Goal: Transaction & Acquisition: Obtain resource

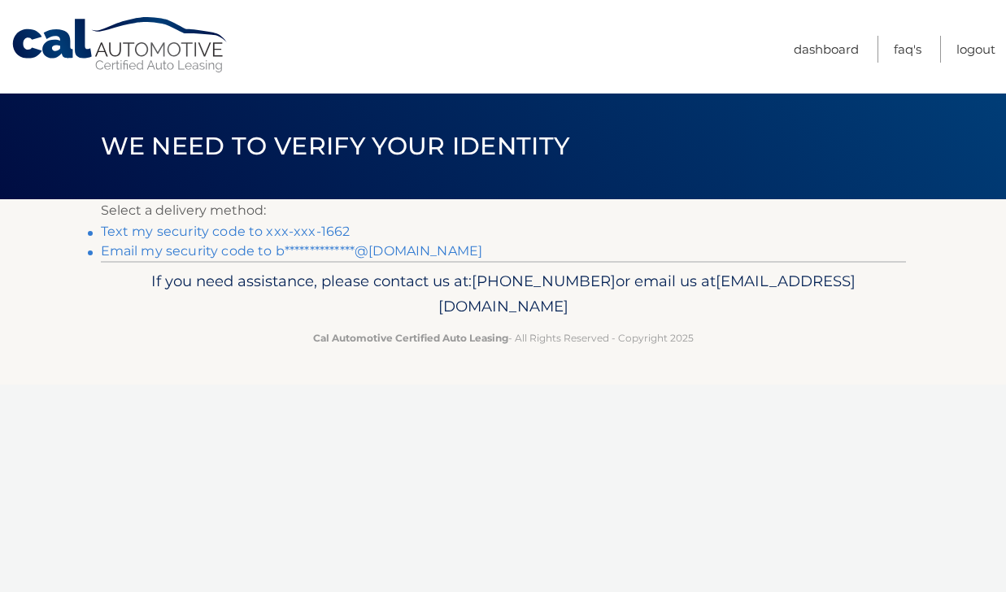
click at [236, 229] on link "Text my security code to xxx-xxx-1662" at bounding box center [226, 231] width 250 height 15
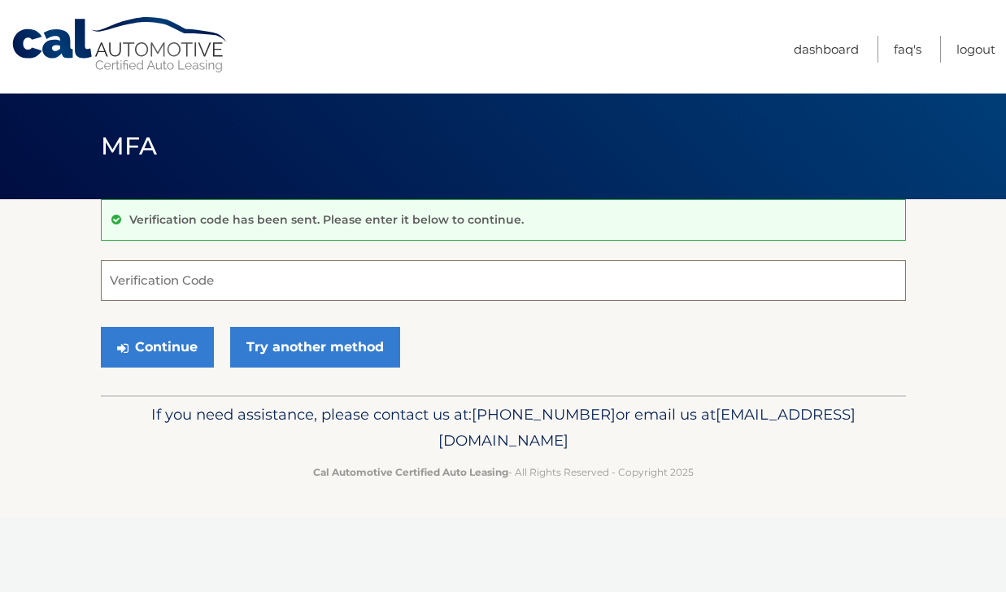
click at [220, 280] on input "Verification Code" at bounding box center [503, 280] width 805 height 41
type input "738458"
click at [151, 351] on button "Continue" at bounding box center [157, 347] width 113 height 41
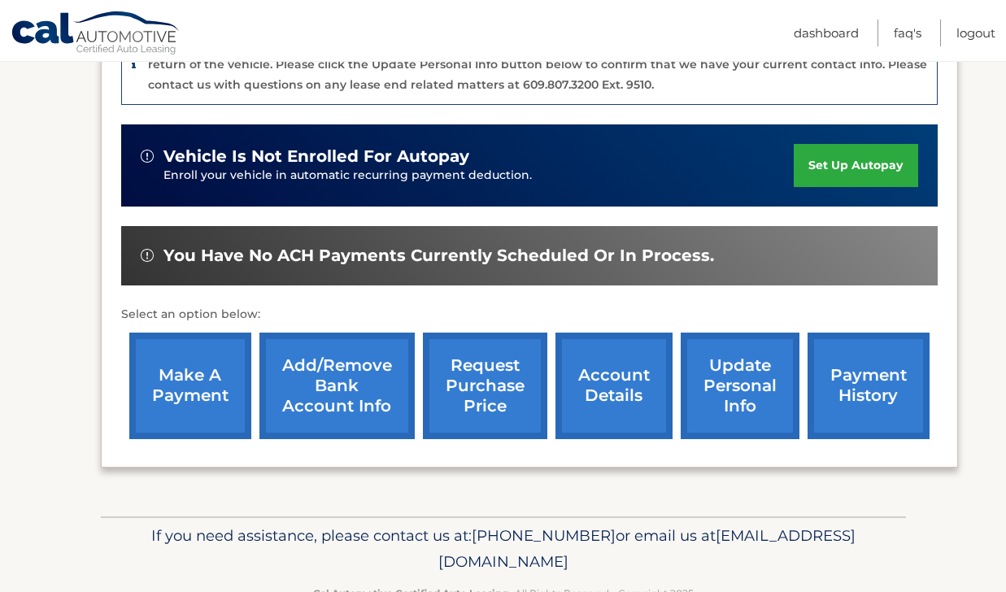
scroll to position [493, 0]
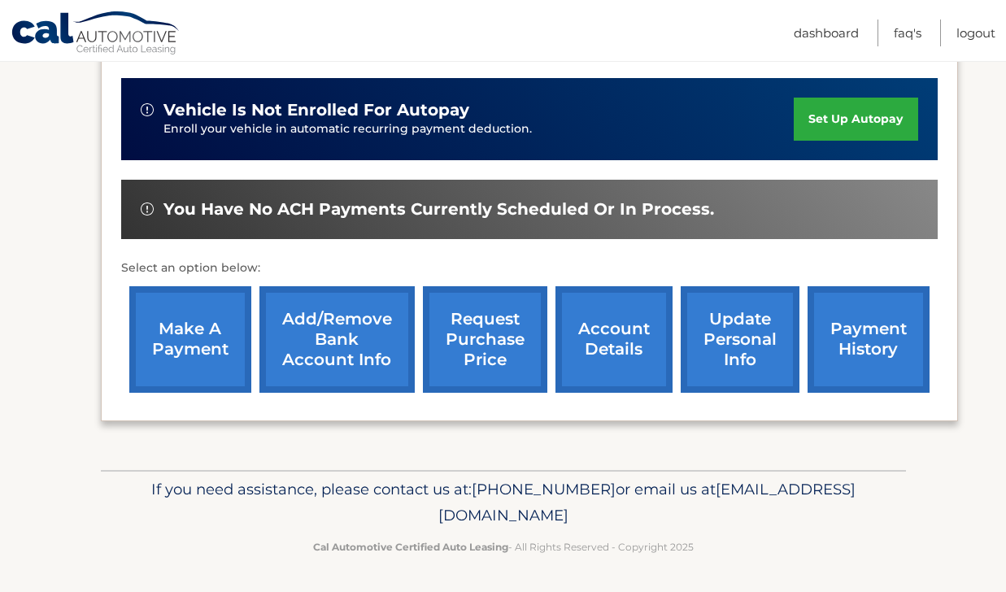
click at [474, 333] on link "request purchase price" at bounding box center [485, 339] width 124 height 107
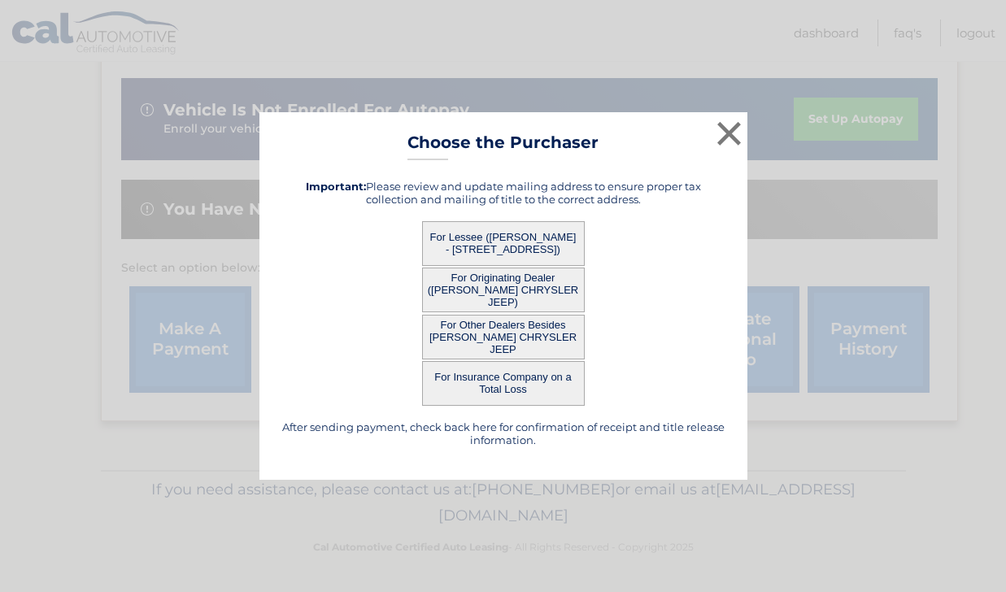
click at [508, 242] on button "For Lessee (BRYAN KIRSCHNER - 36 LVVERING CIRCLE, , BALA CYNWYD, PA 19004)" at bounding box center [503, 243] width 163 height 45
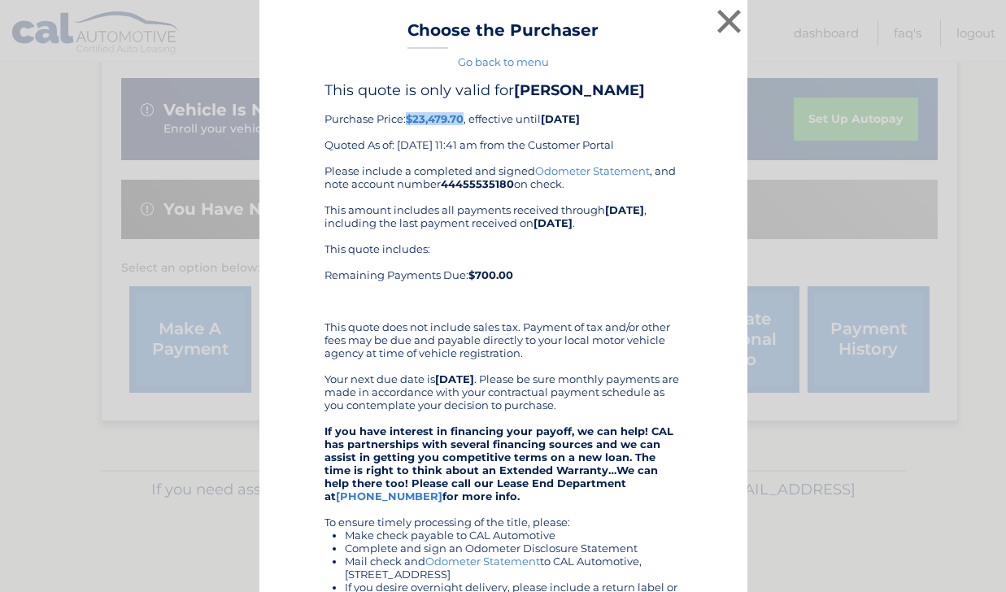
drag, startPoint x: 465, startPoint y: 117, endPoint x: 410, endPoint y: 120, distance: 54.6
click at [410, 120] on b "$23,479.70" at bounding box center [435, 118] width 58 height 13
copy b "$23,479.70"
click at [724, 34] on button "×" at bounding box center [730, 21] width 33 height 33
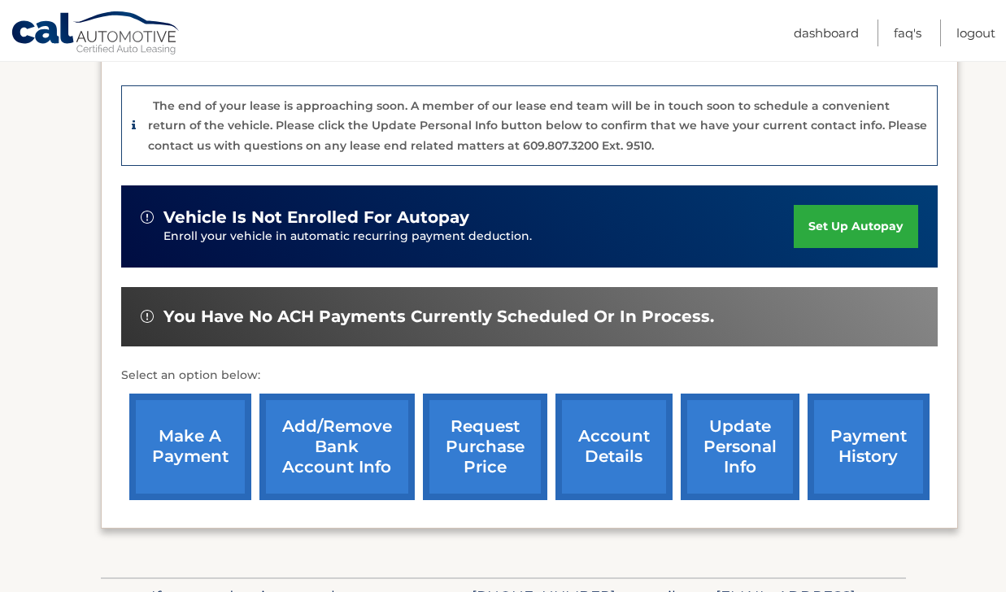
scroll to position [493, 0]
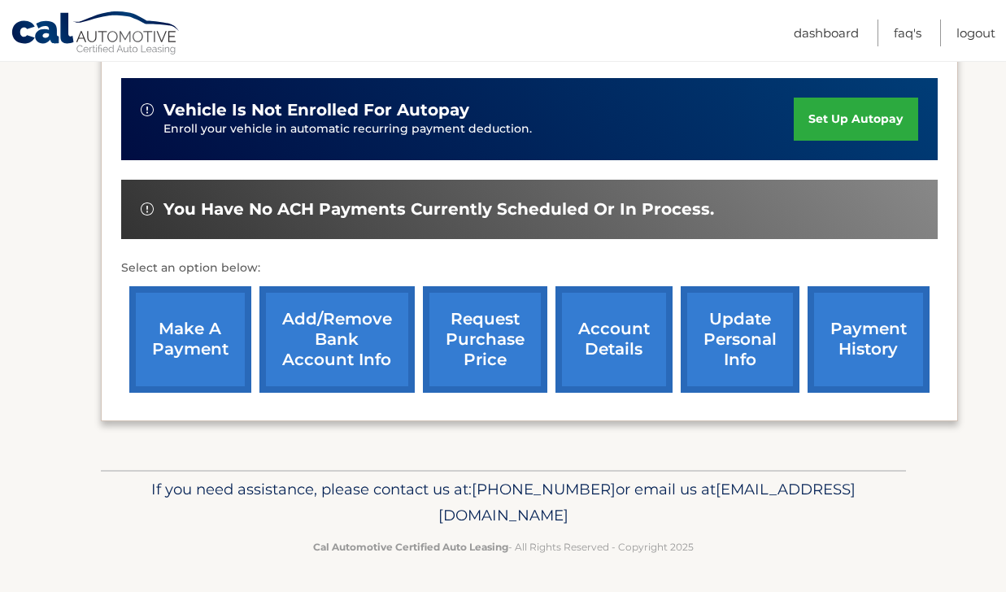
click at [584, 351] on link "account details" at bounding box center [614, 339] width 117 height 107
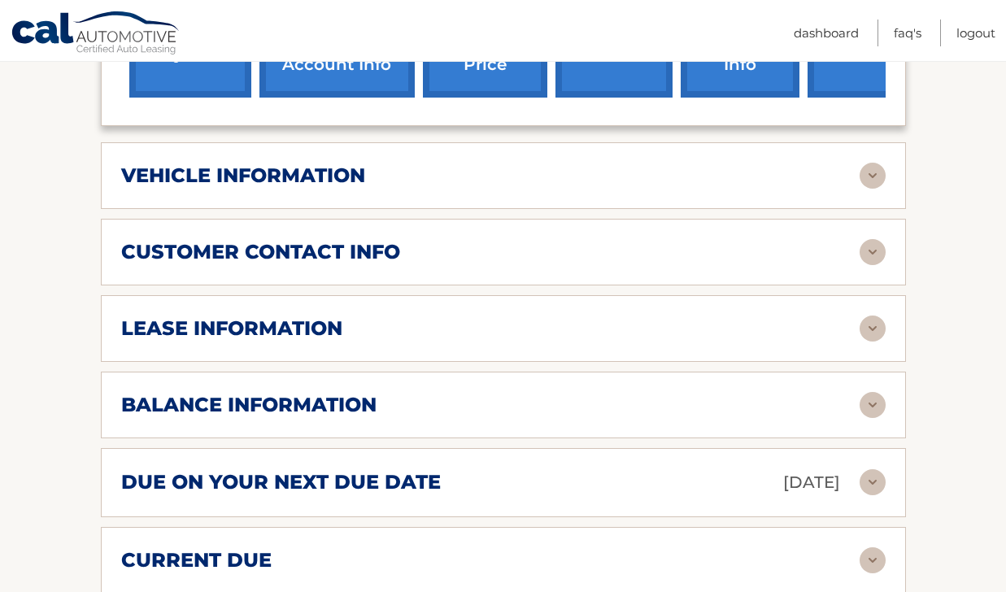
scroll to position [748, 0]
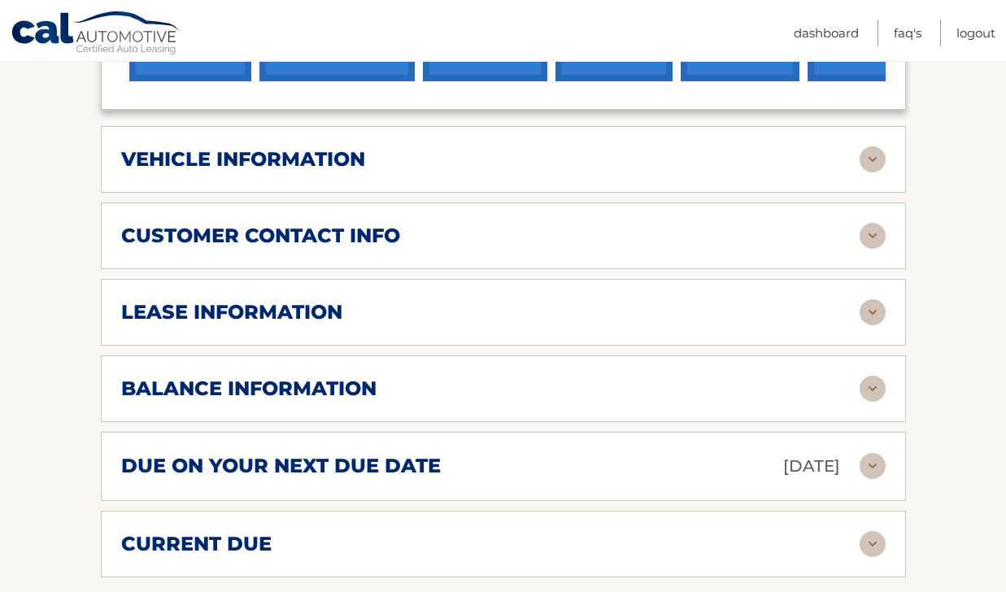
click at [867, 146] on img at bounding box center [873, 159] width 26 height 26
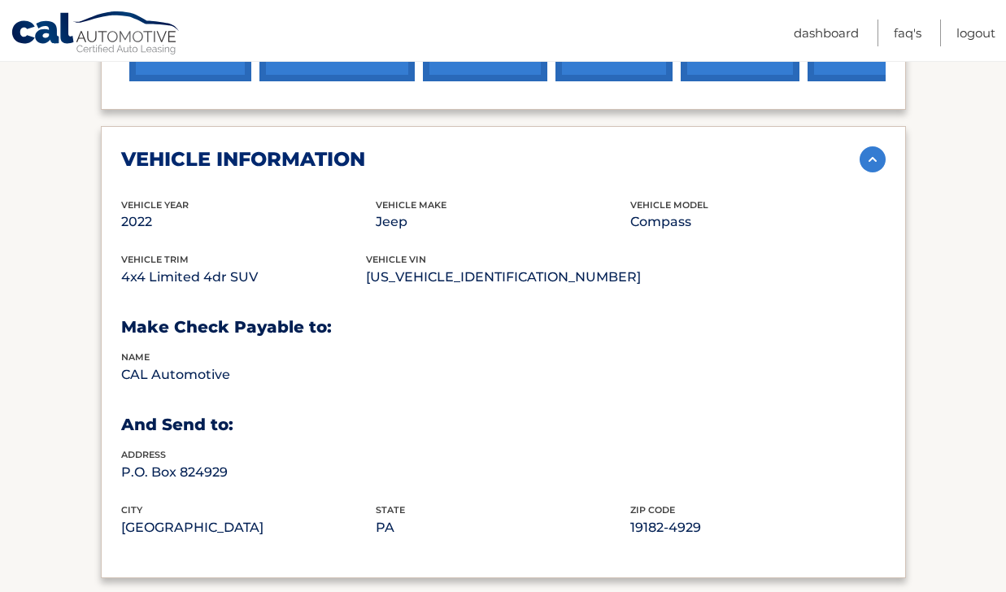
click at [867, 146] on img at bounding box center [873, 159] width 26 height 26
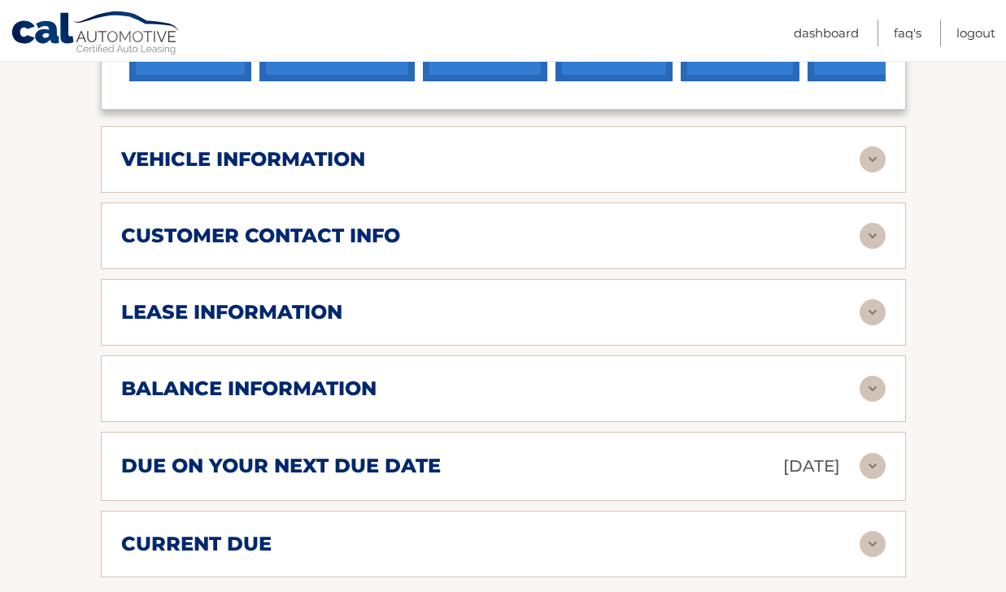
click at [860, 223] on img at bounding box center [873, 236] width 26 height 26
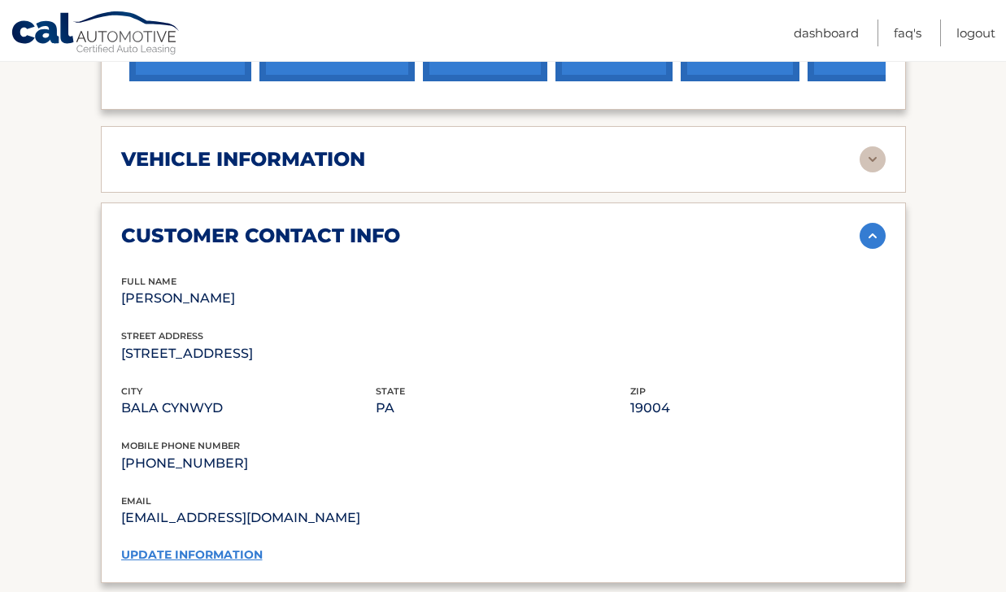
click at [860, 223] on img at bounding box center [873, 236] width 26 height 26
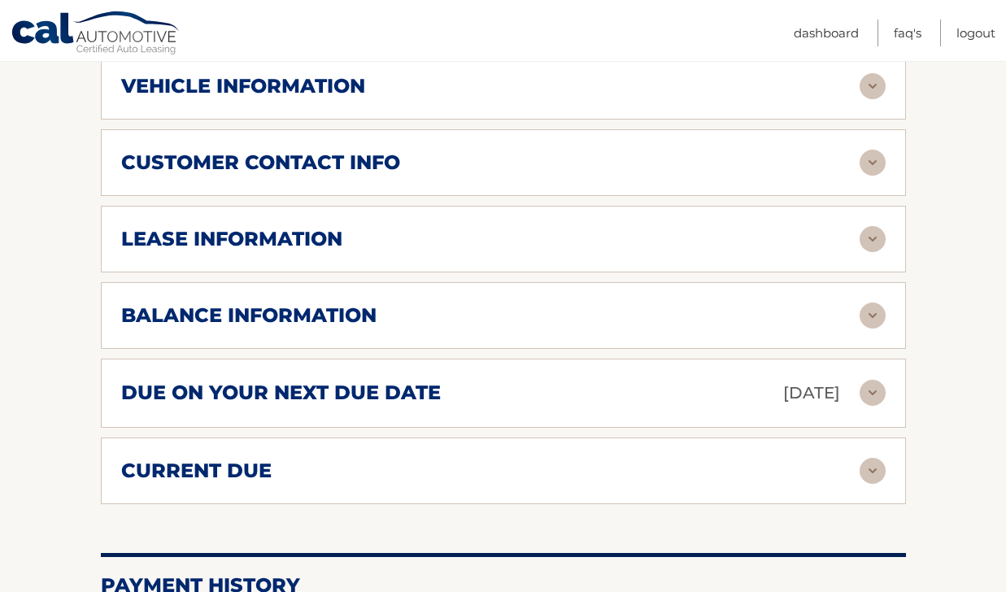
scroll to position [855, 0]
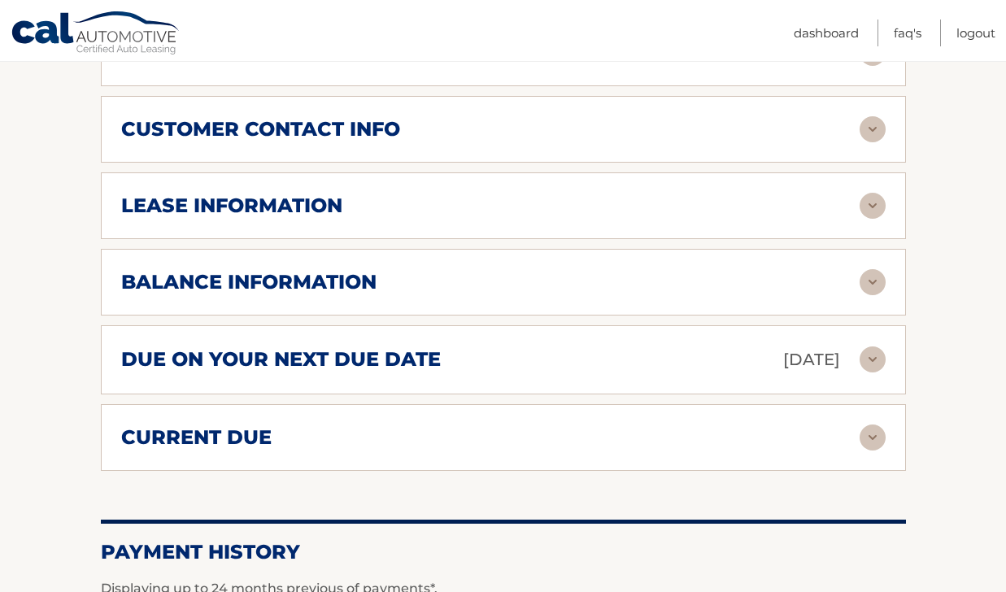
click at [888, 172] on div "lease information Contract Start Date [DATE] Term 39 Maturity Date [DATE] Start…" at bounding box center [503, 205] width 805 height 67
click at [863, 193] on img at bounding box center [873, 206] width 26 height 26
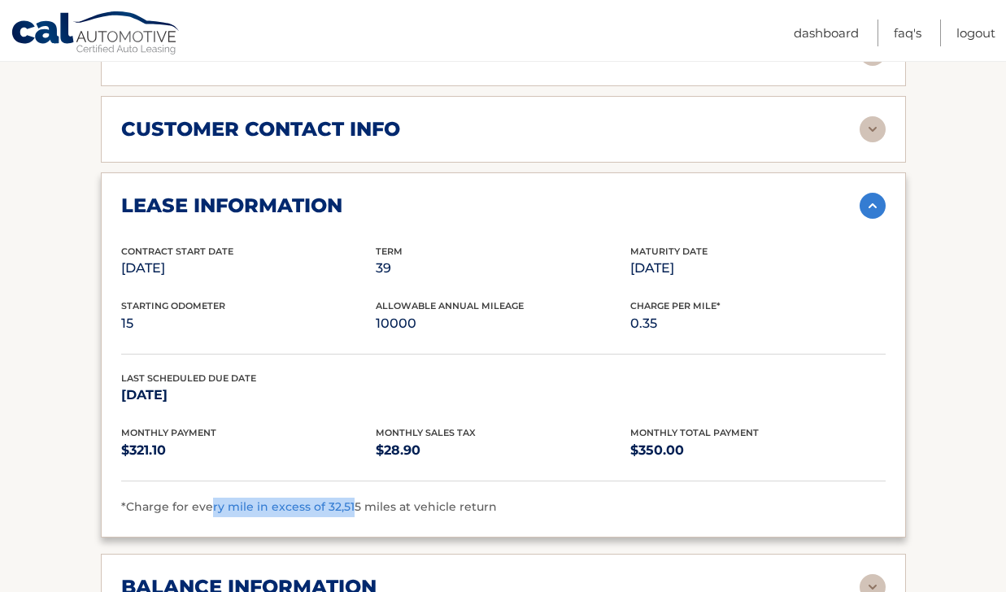
drag, startPoint x: 208, startPoint y: 483, endPoint x: 349, endPoint y: 482, distance: 140.8
click at [349, 500] on span "*Charge for every mile in excess of 32,515 miles at vehicle return" at bounding box center [309, 507] width 376 height 15
click at [877, 193] on img at bounding box center [873, 206] width 26 height 26
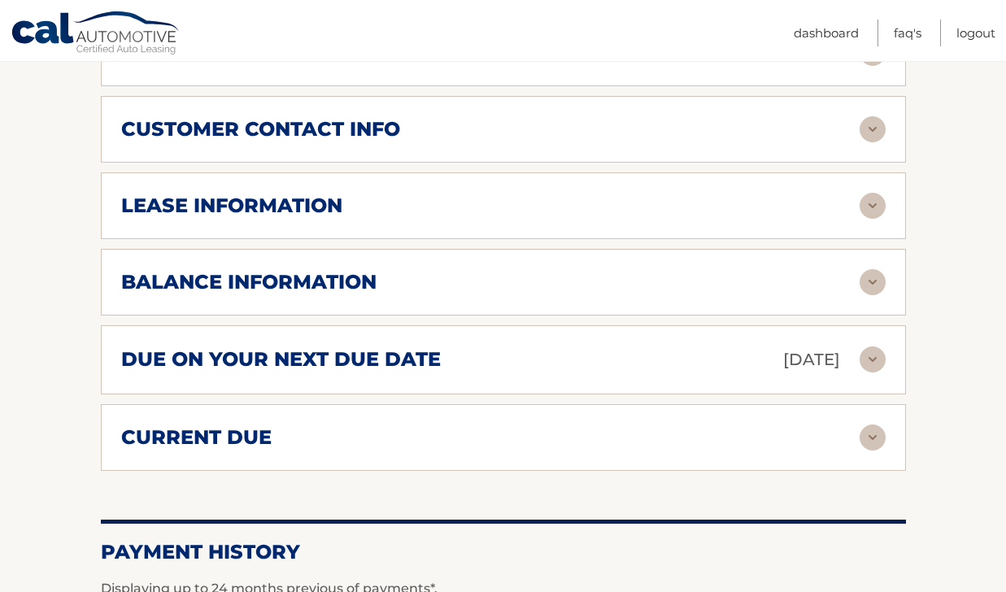
click at [851, 270] on div "balance information" at bounding box center [490, 282] width 739 height 24
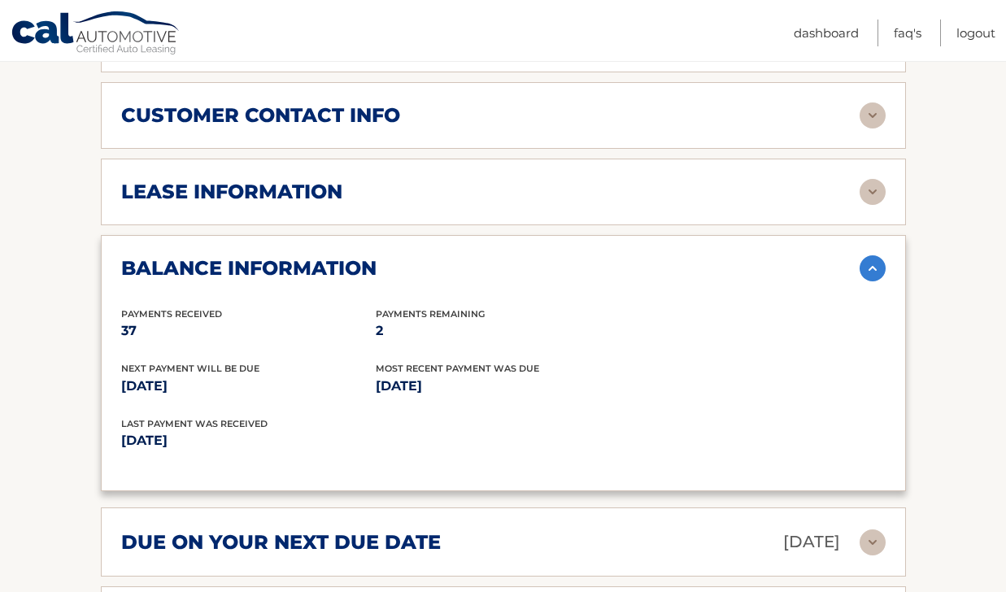
scroll to position [871, 0]
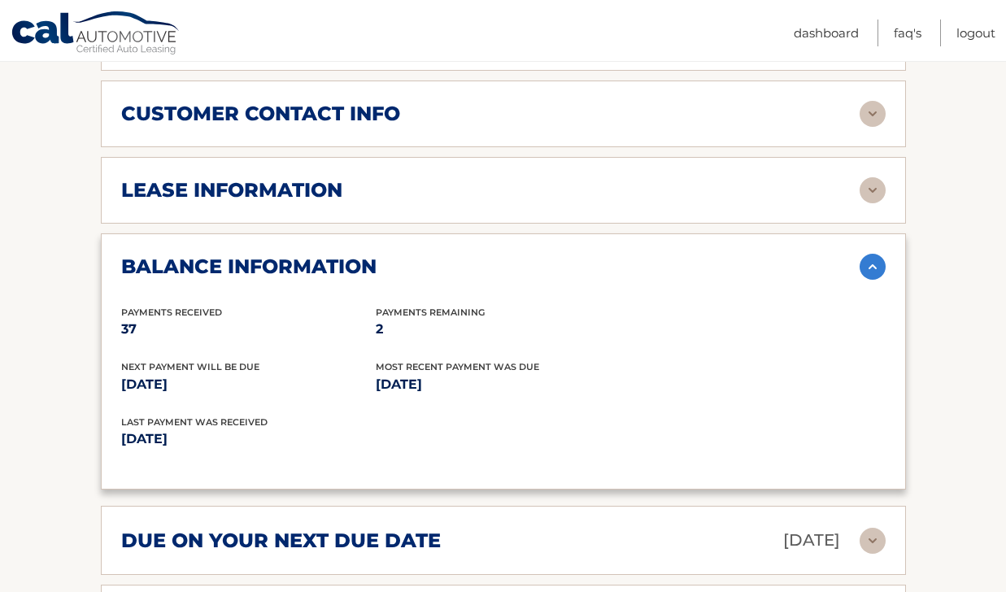
click at [871, 254] on img at bounding box center [873, 267] width 26 height 26
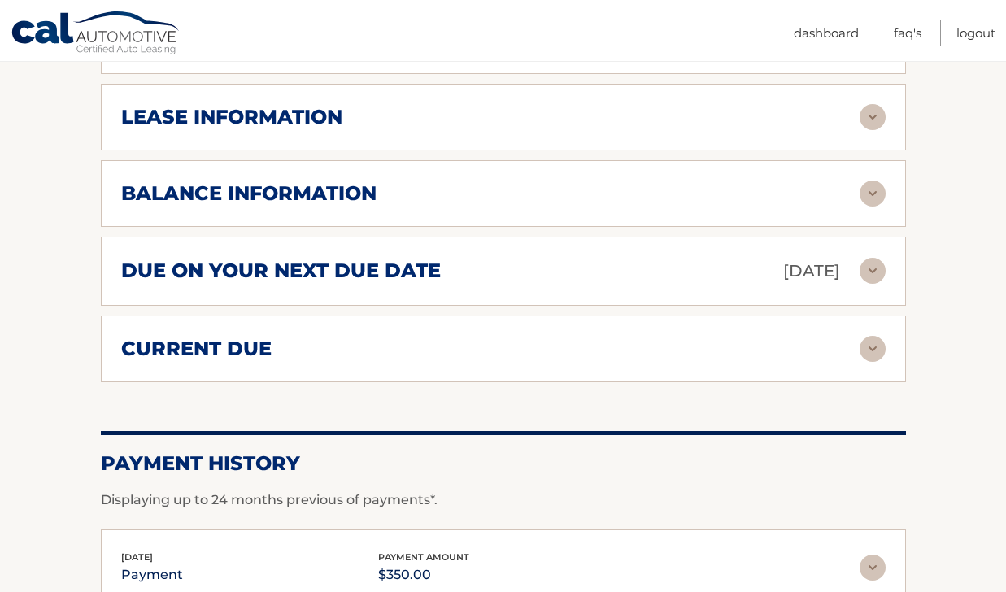
scroll to position [959, 0]
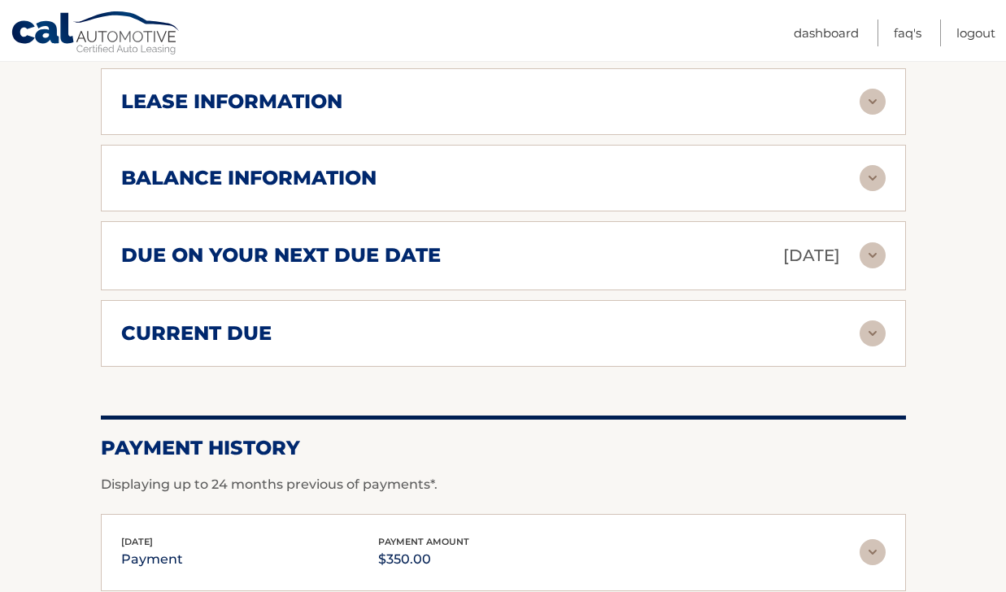
click at [877, 321] on img at bounding box center [873, 334] width 26 height 26
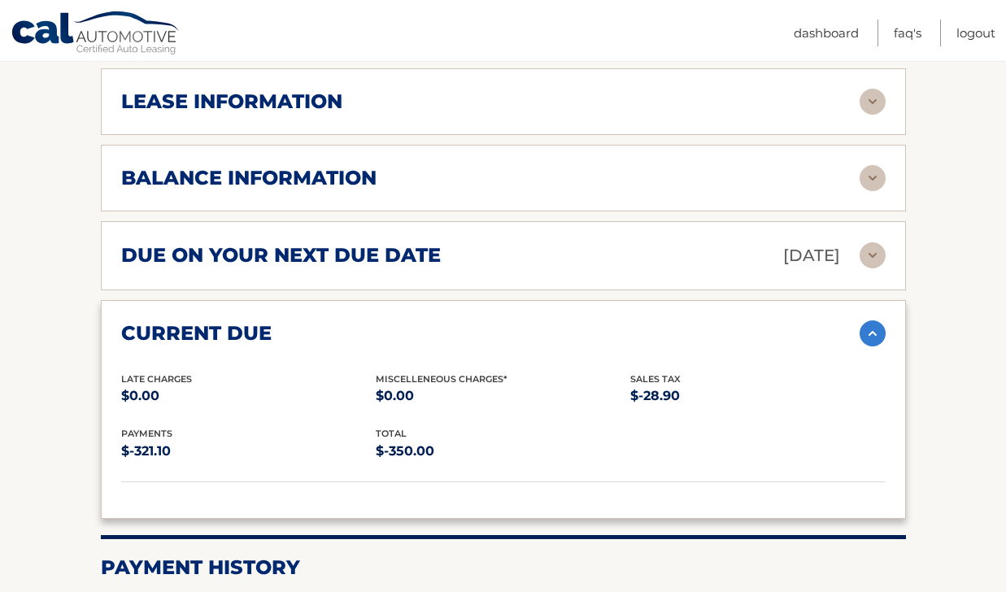
click at [877, 321] on img at bounding box center [873, 334] width 26 height 26
